Goal: Navigation & Orientation: Find specific page/section

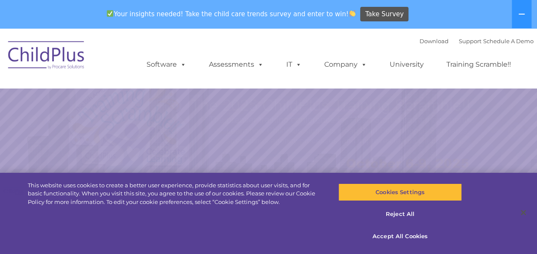
select select "MEDIUM"
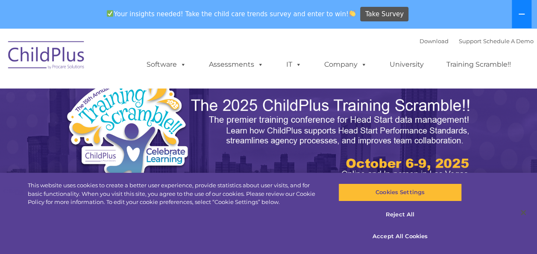
click at [521, 14] on icon at bounding box center [522, 14] width 6 height 1
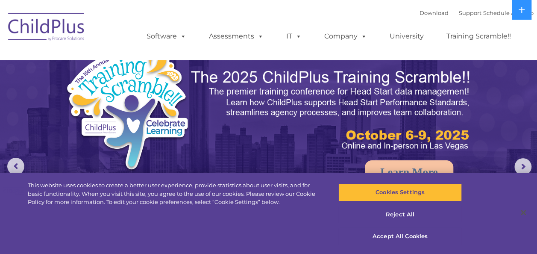
click at [522, 29] on ul "Software ChildPlus: The original and most widely-used Head Start data managemen…" at bounding box center [332, 36] width 404 height 34
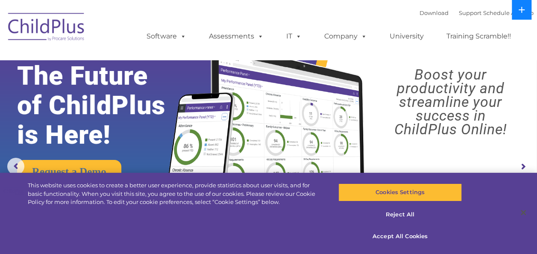
click at [521, 7] on icon at bounding box center [522, 10] width 6 height 6
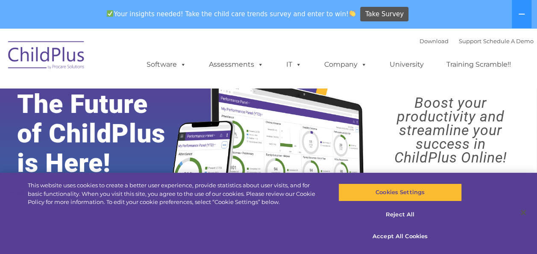
click at [58, 57] on img at bounding box center [46, 56] width 85 height 43
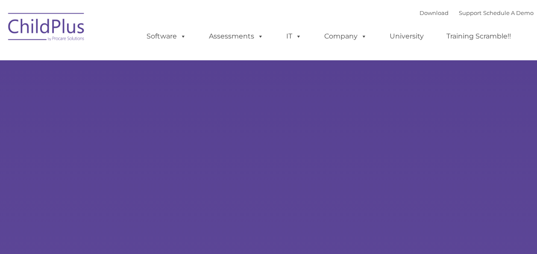
select select "MEDIUM"
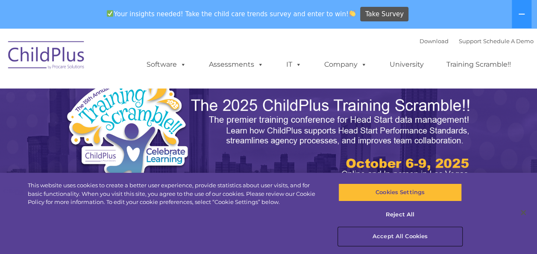
click at [401, 236] on button "Accept All Cookies" at bounding box center [401, 236] width 124 height 18
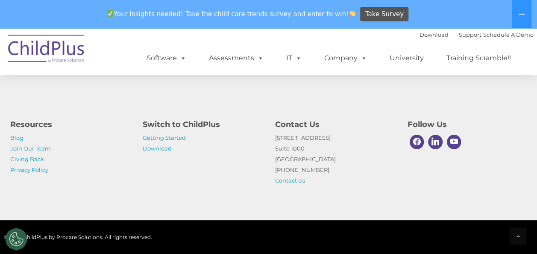
scroll to position [1045, 0]
click at [174, 60] on link "Software" at bounding box center [166, 58] width 57 height 17
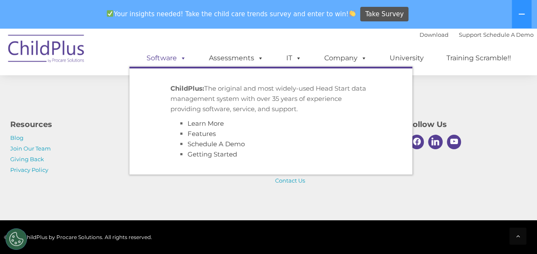
click at [174, 60] on link "Software" at bounding box center [166, 58] width 57 height 17
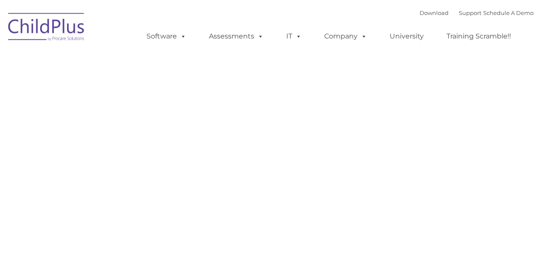
type input ""
